Goal: Task Accomplishment & Management: Manage account settings

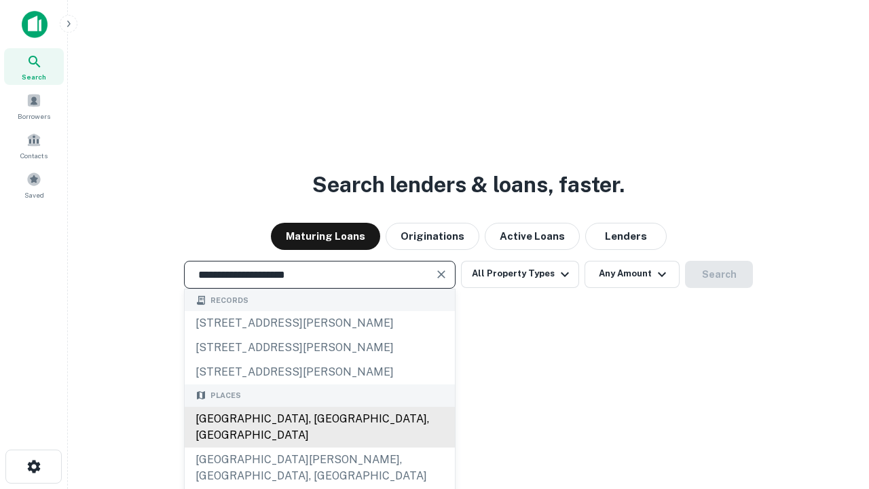
click at [319, 448] on div "Santa Monica, CA, USA" at bounding box center [320, 427] width 270 height 41
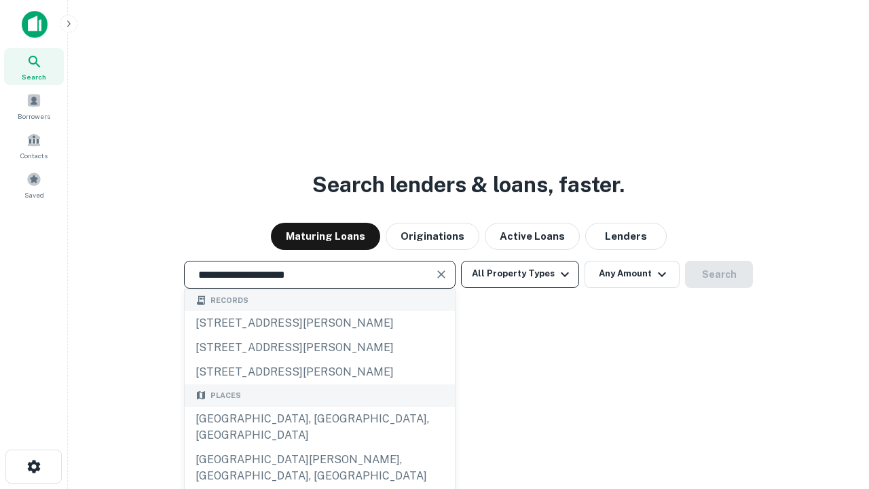
type input "**********"
click at [520, 274] on button "All Property Types" at bounding box center [520, 274] width 118 height 27
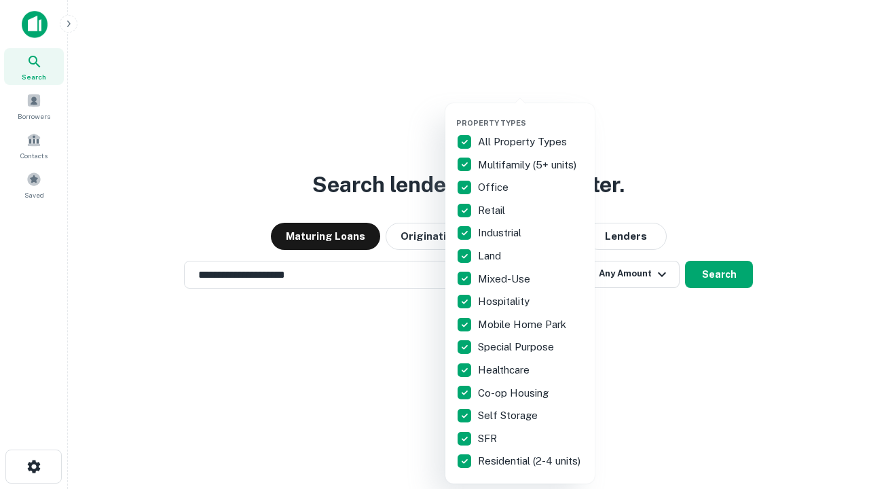
click at [531, 114] on button "button" at bounding box center [530, 114] width 149 height 1
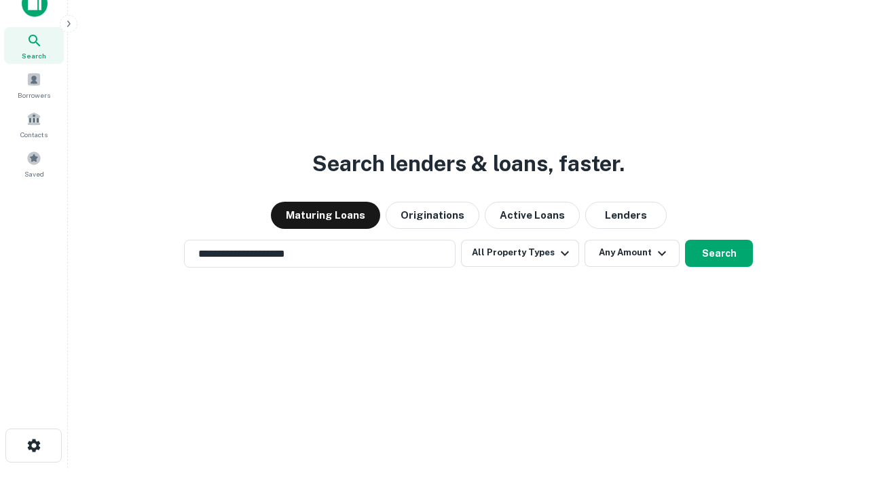
scroll to position [8, 164]
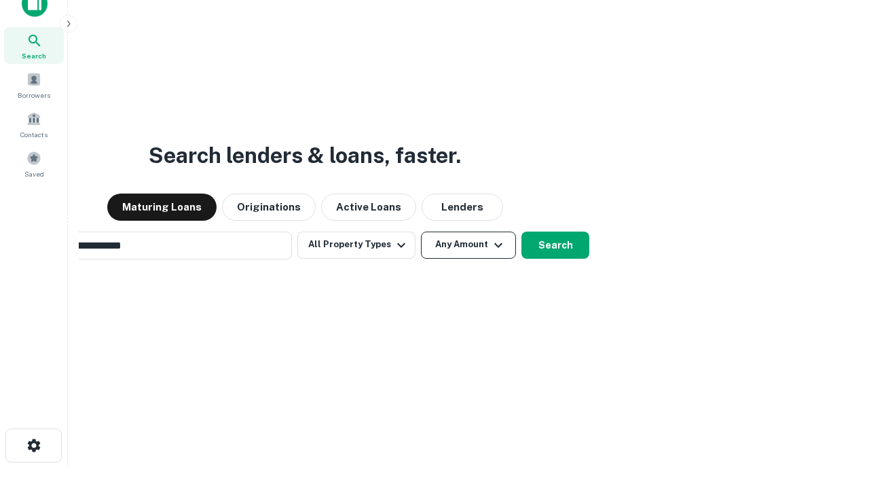
click at [421, 232] on button "Any Amount" at bounding box center [468, 245] width 95 height 27
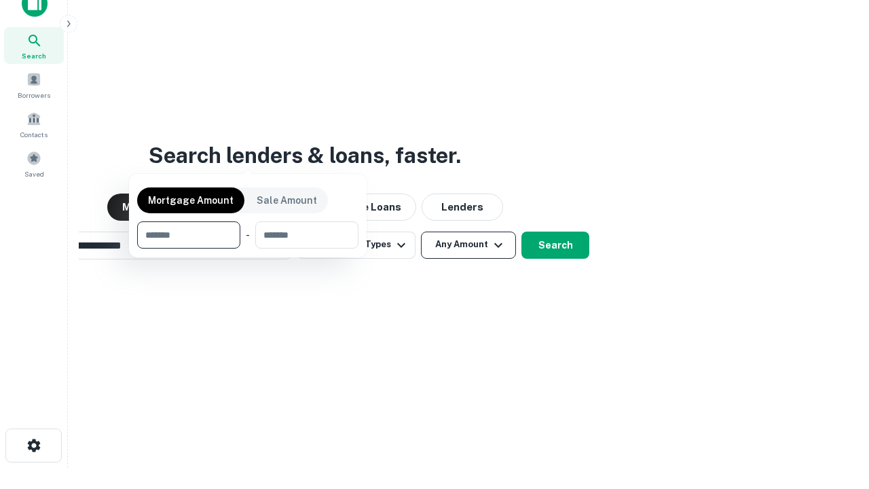
scroll to position [98, 384]
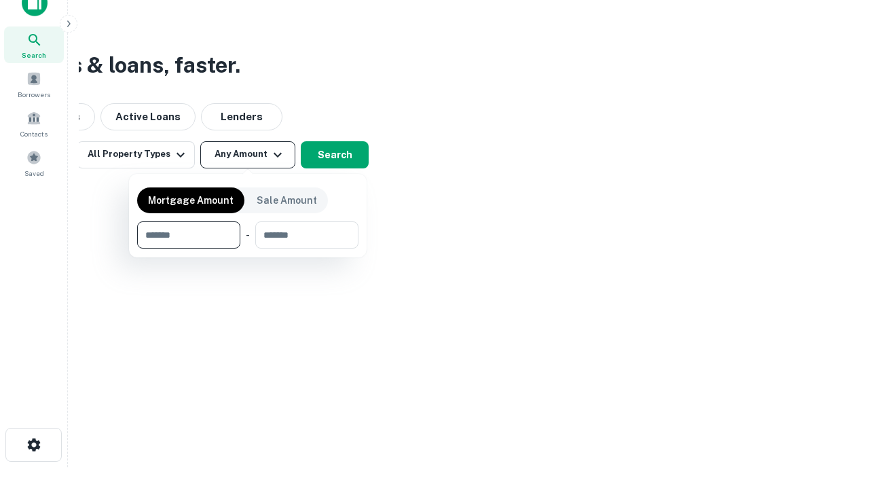
type input "*******"
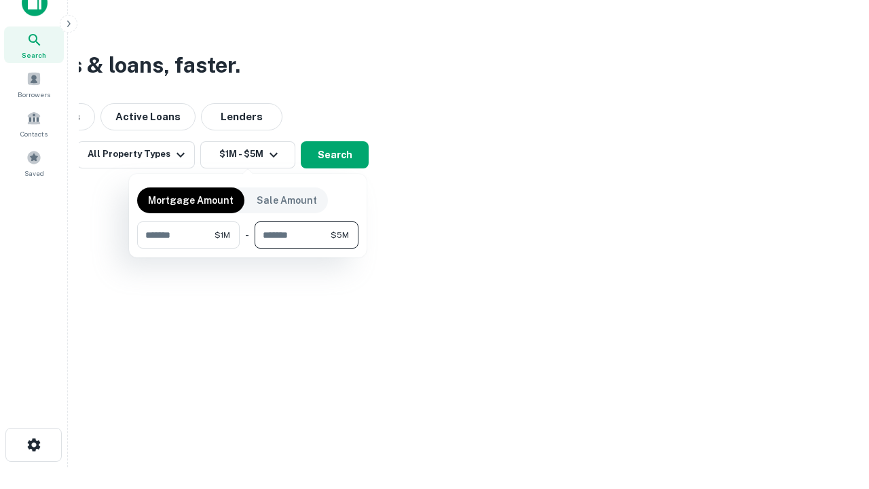
type input "*******"
click at [248, 249] on button "button" at bounding box center [247, 249] width 221 height 1
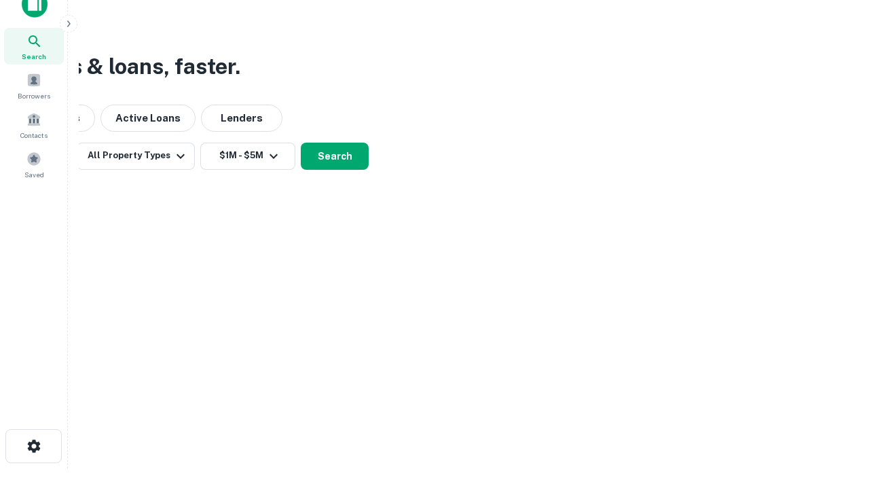
scroll to position [8, 251]
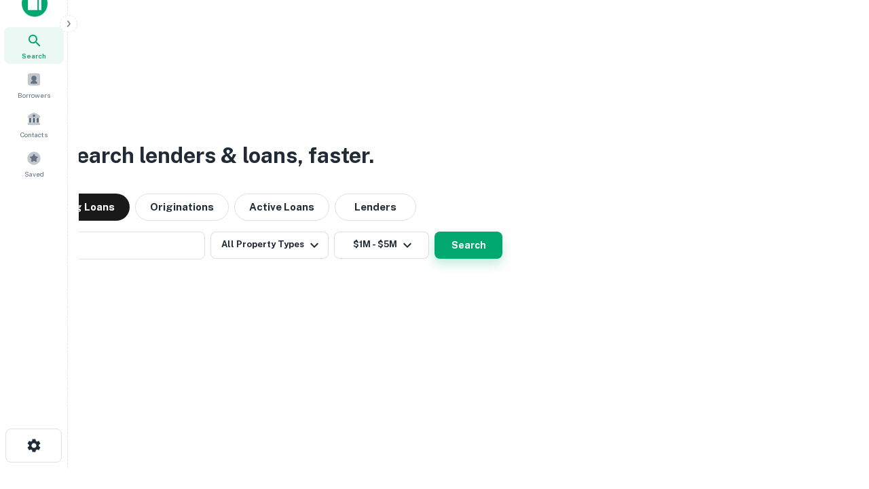
click at [435, 232] on button "Search" at bounding box center [469, 245] width 68 height 27
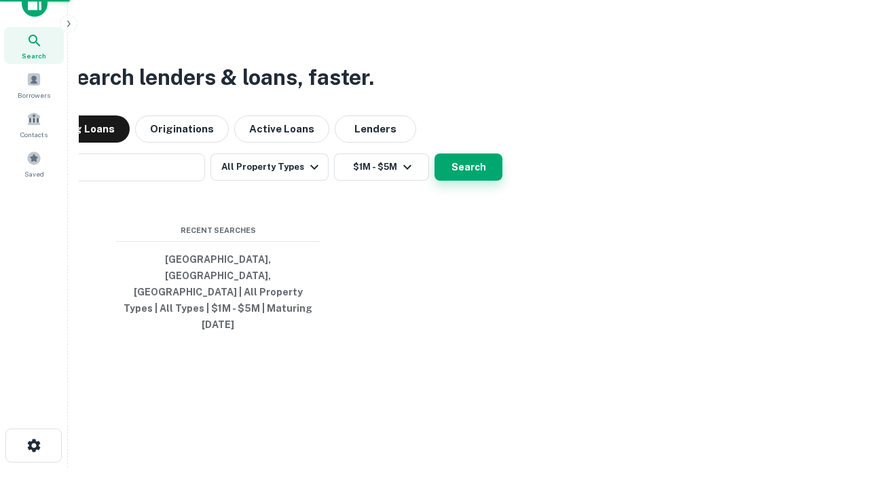
scroll to position [36, 384]
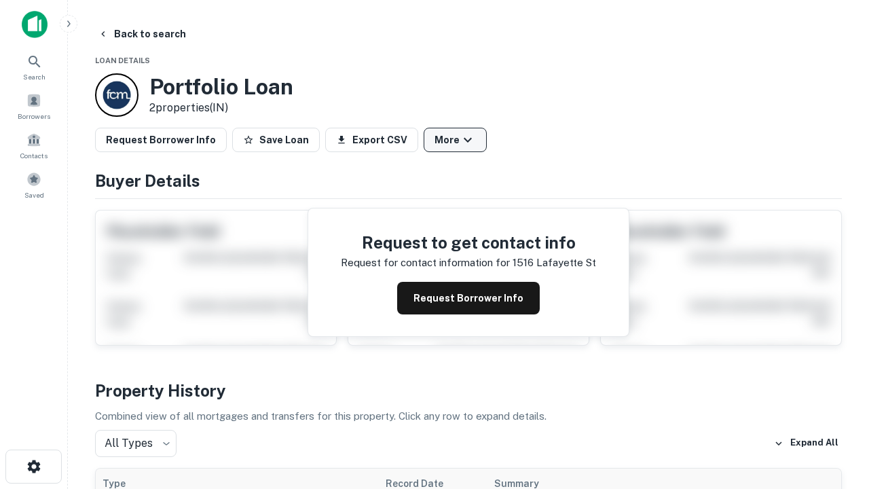
click at [455, 140] on button "More" at bounding box center [455, 140] width 63 height 24
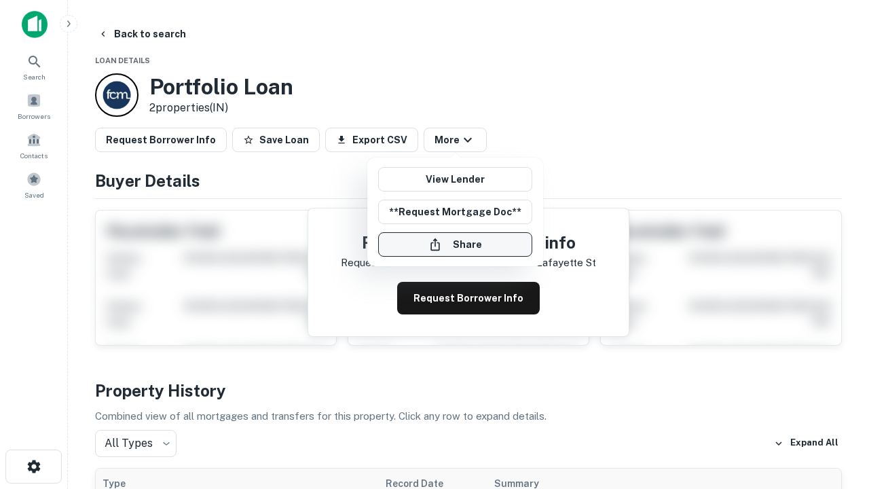
click at [455, 245] on button "Share" at bounding box center [455, 244] width 154 height 24
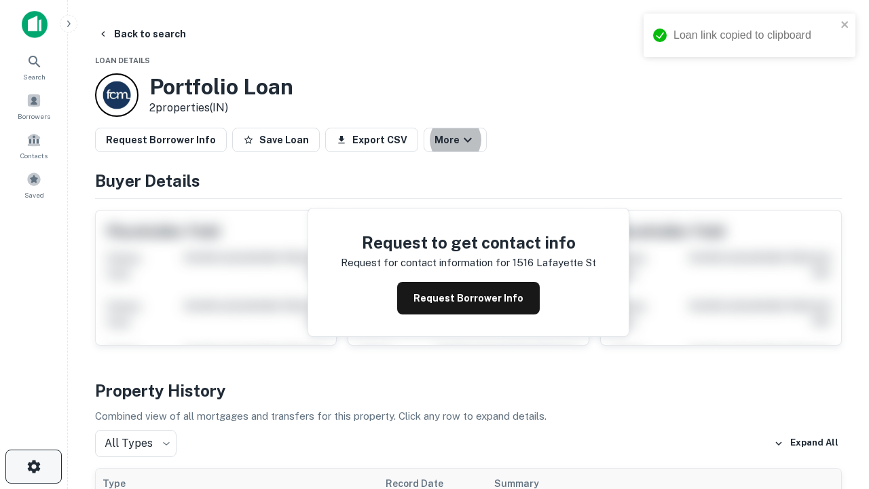
click at [33, 467] on icon "button" at bounding box center [34, 466] width 16 height 16
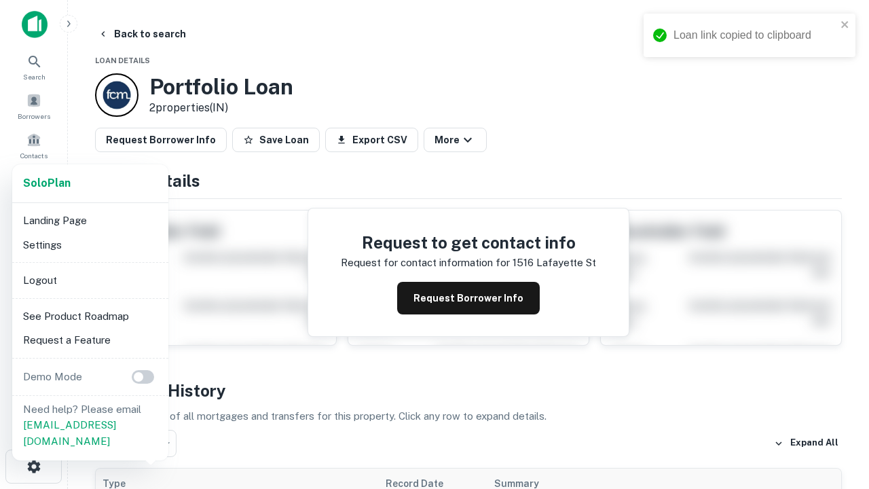
click at [90, 280] on li "Logout" at bounding box center [90, 280] width 145 height 24
